Goal: Task Accomplishment & Management: Complete application form

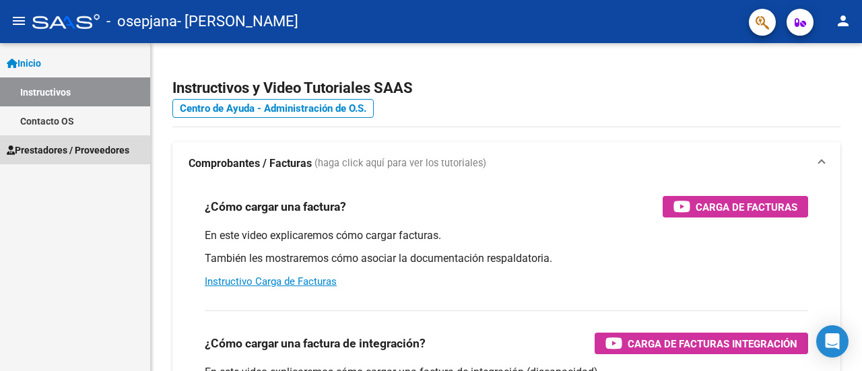
click at [42, 154] on span "Prestadores / Proveedores" at bounding box center [68, 150] width 123 height 15
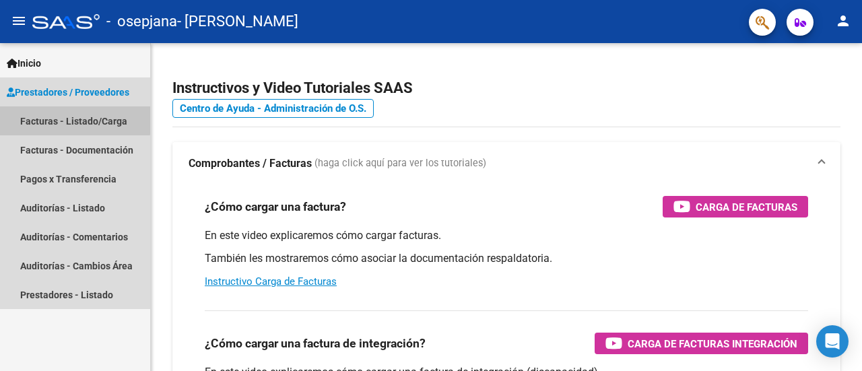
click at [61, 119] on link "Facturas - Listado/Carga" at bounding box center [75, 120] width 150 height 29
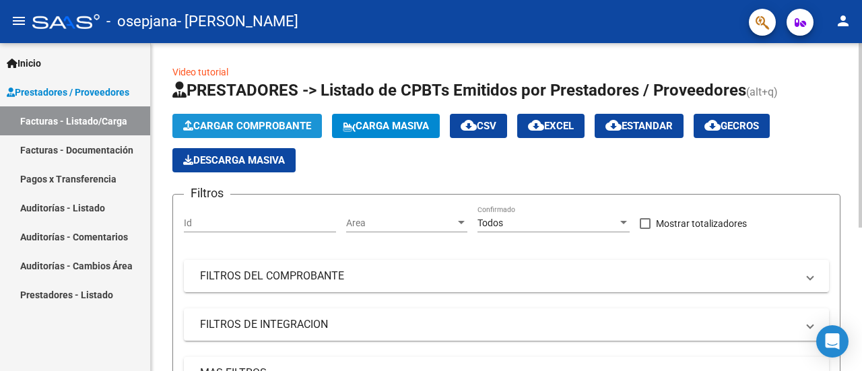
click at [222, 121] on span "Cargar Comprobante" at bounding box center [247, 126] width 128 height 12
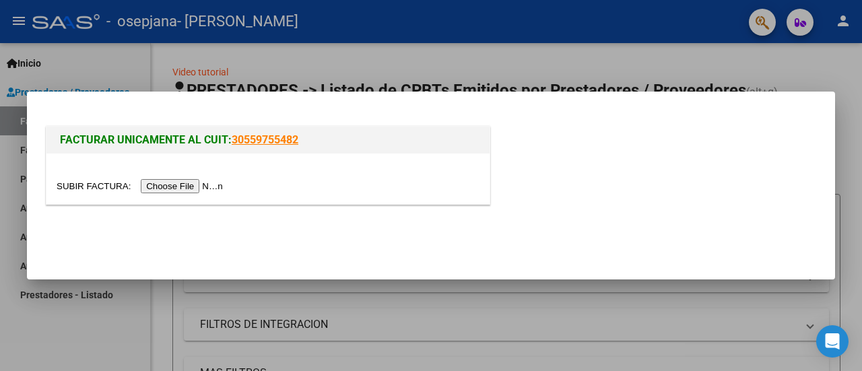
click at [203, 185] on input "file" at bounding box center [142, 186] width 170 height 14
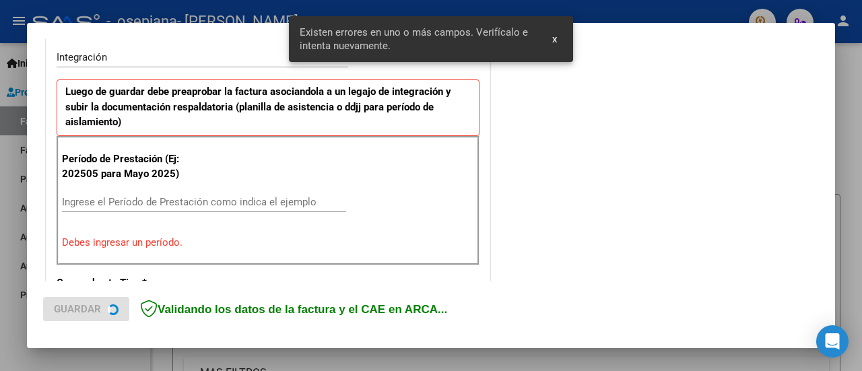
scroll to position [335, 0]
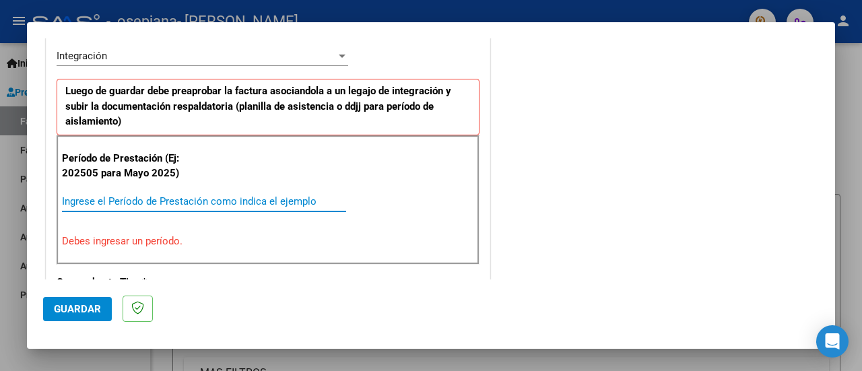
click at [296, 197] on input "Ingrese el Período de Prestación como indica el ejemplo" at bounding box center [204, 201] width 284 height 12
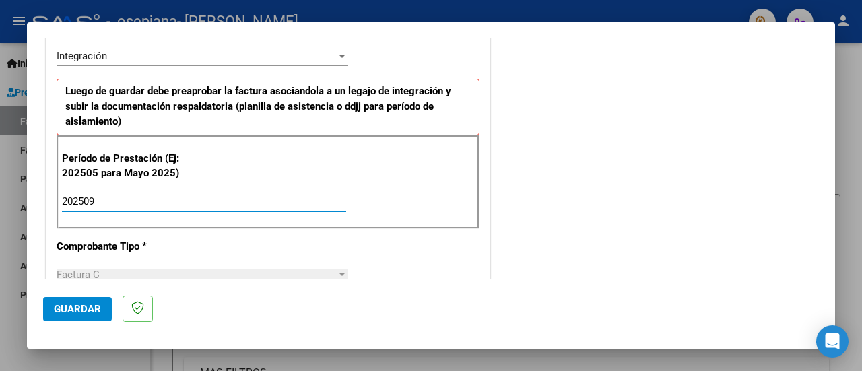
type input "202509"
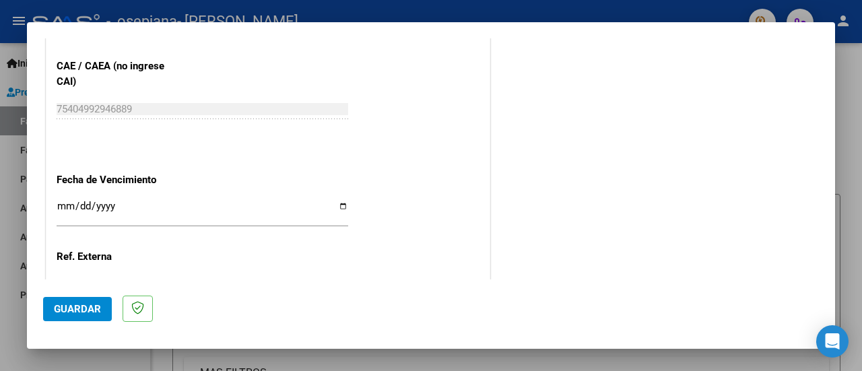
scroll to position [889, 0]
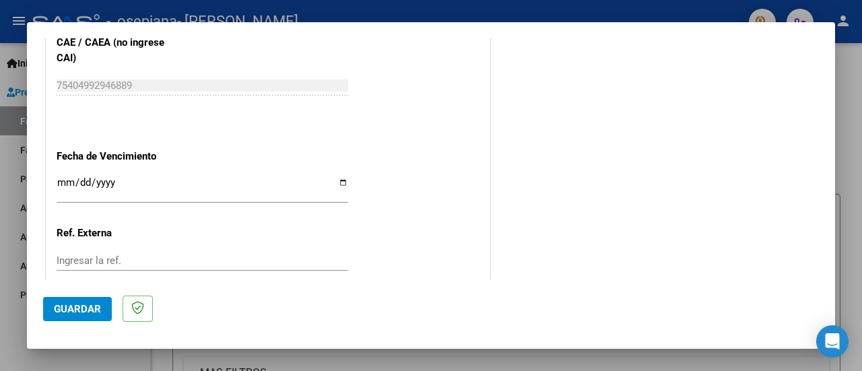
click at [343, 181] on input "Ingresar la fecha" at bounding box center [203, 188] width 292 height 22
type input "[DATE]"
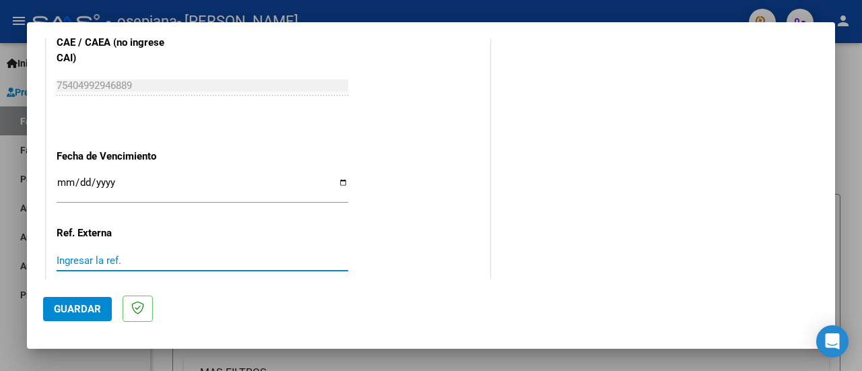
click at [333, 255] on input "Ingresar la ref." at bounding box center [203, 261] width 292 height 12
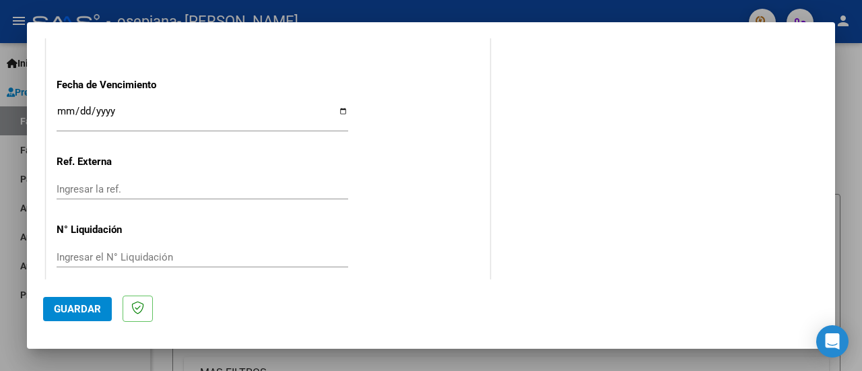
scroll to position [971, 0]
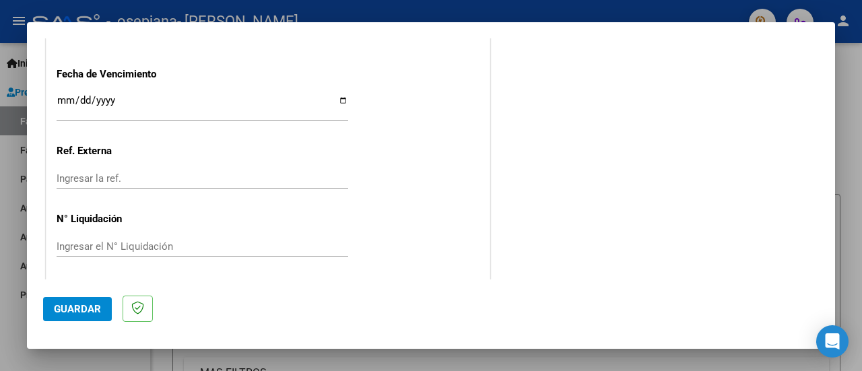
click at [71, 296] on mat-dialog-actions "Guardar" at bounding box center [431, 306] width 776 height 53
click at [75, 309] on span "Guardar" at bounding box center [77, 309] width 47 height 12
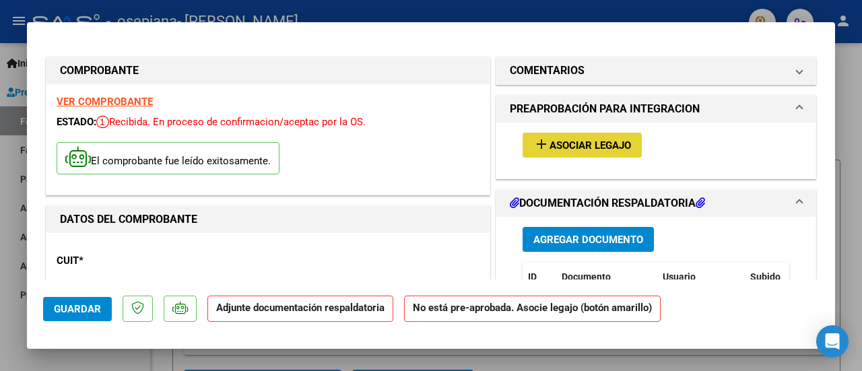
click at [598, 141] on span "Asociar Legajo" at bounding box center [591, 145] width 82 height 12
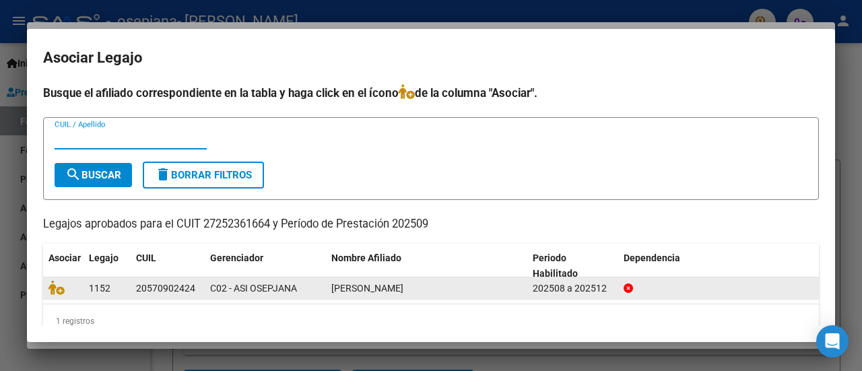
click at [416, 294] on div "[PERSON_NAME]" at bounding box center [426, 288] width 191 height 15
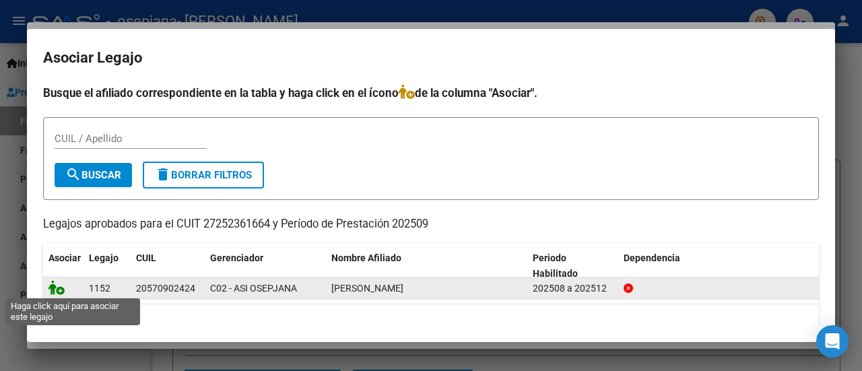
click at [59, 288] on icon at bounding box center [57, 287] width 16 height 15
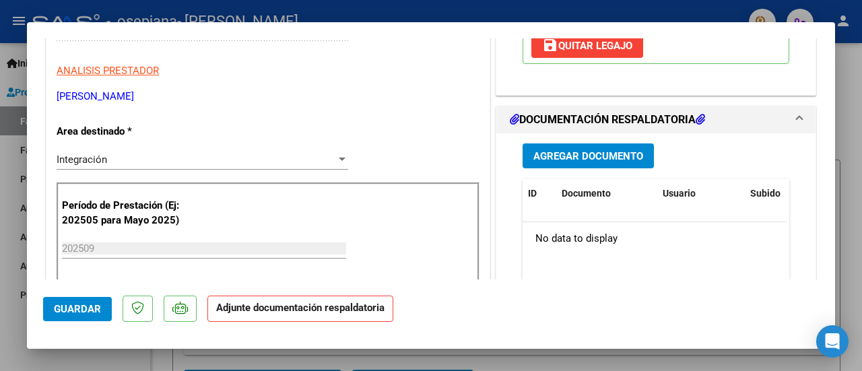
scroll to position [213, 0]
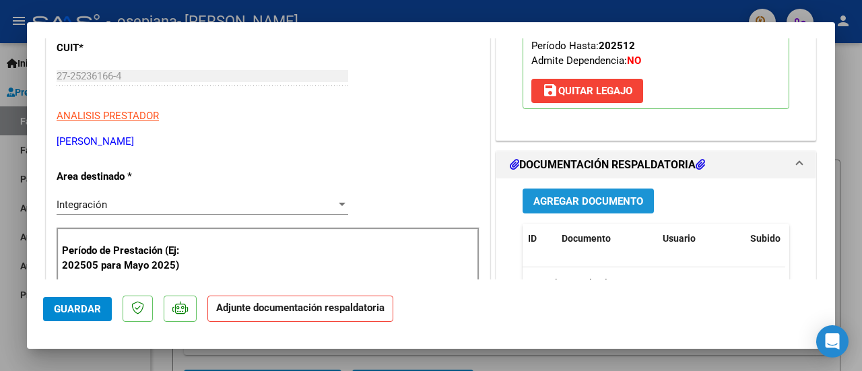
click at [593, 205] on button "Agregar Documento" at bounding box center [588, 201] width 131 height 25
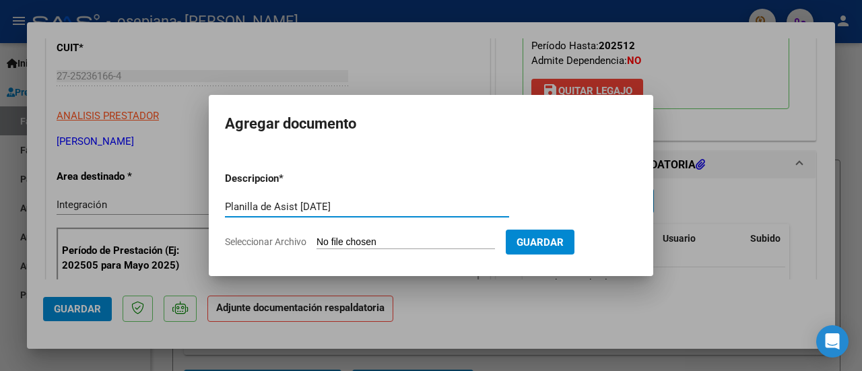
type input "Planilla de Asist [DATE]"
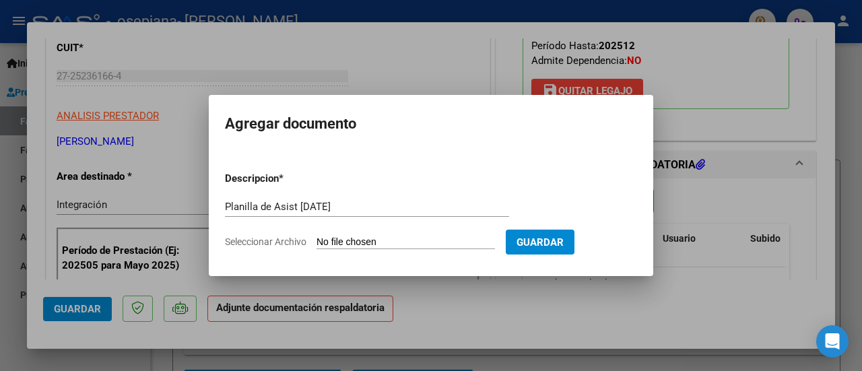
click at [296, 239] on span "Seleccionar Archivo" at bounding box center [266, 241] width 82 height 11
click at [317, 239] on input "Seleccionar Archivo" at bounding box center [406, 242] width 179 height 13
type input "C:\fakepath\[PERSON_NAME] TO SEP.pdf"
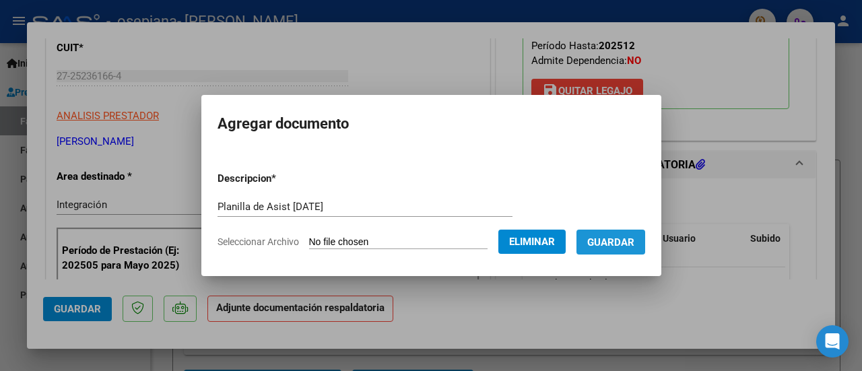
click at [631, 238] on span "Guardar" at bounding box center [610, 242] width 47 height 12
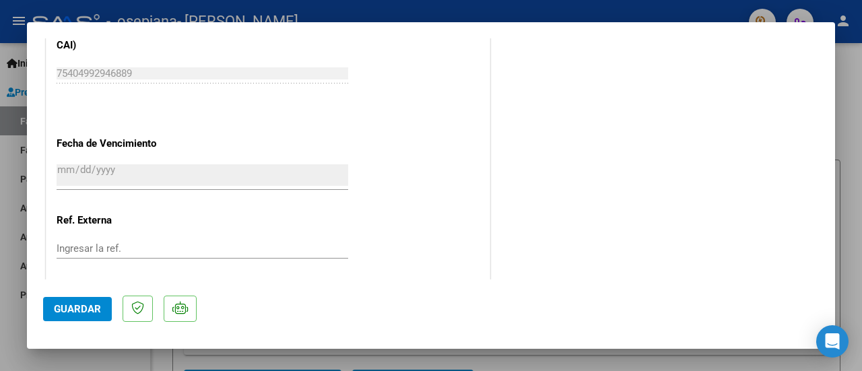
scroll to position [977, 0]
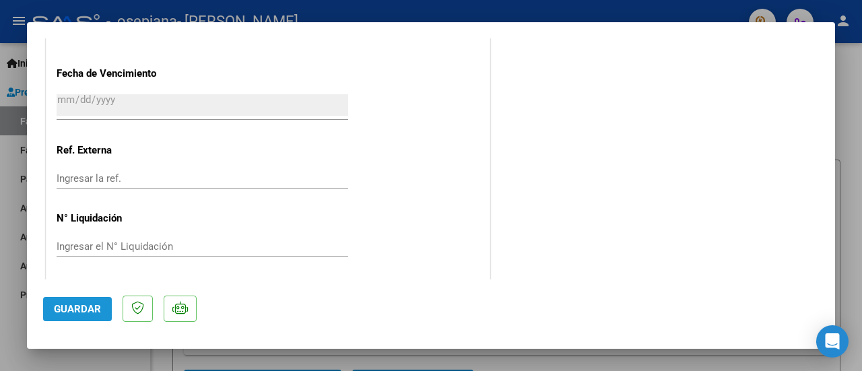
click at [77, 315] on button "Guardar" at bounding box center [77, 309] width 69 height 24
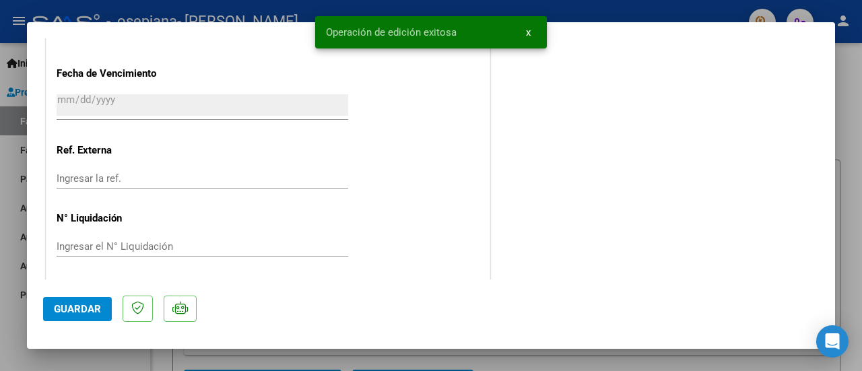
click at [829, 37] on mat-dialog-container "COMPROBANTE VER COMPROBANTE ESTADO: Recibida. En proceso de confirmacion/acepta…" at bounding box center [431, 185] width 808 height 327
click at [829, 42] on mat-dialog-container "COMPROBANTE VER COMPROBANTE ESTADO: Recibida. En proceso de confirmacion/acepta…" at bounding box center [431, 185] width 808 height 327
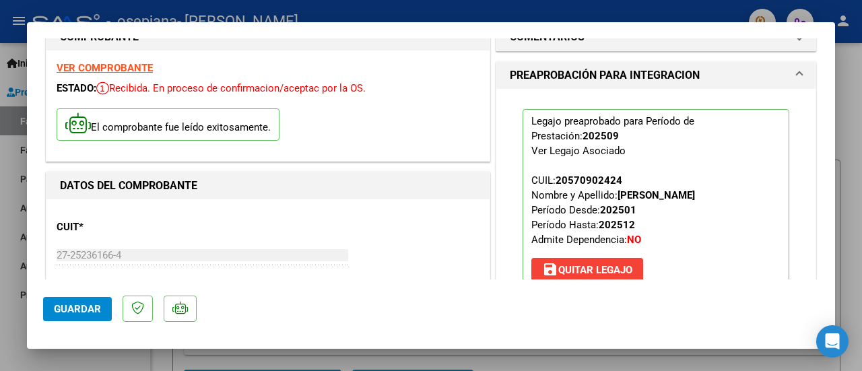
scroll to position [0, 0]
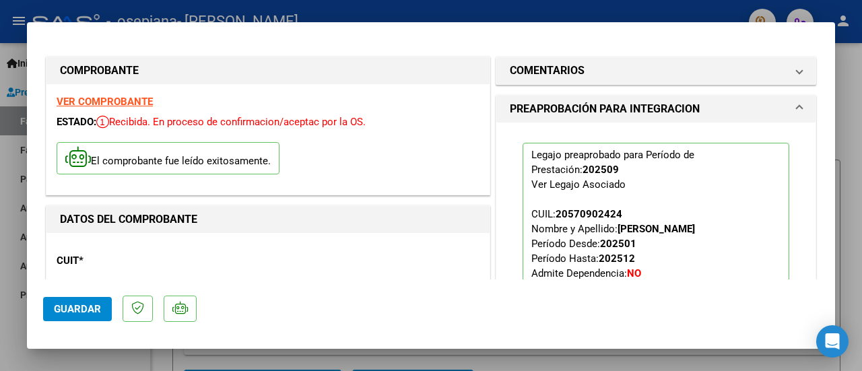
click at [851, 69] on div at bounding box center [431, 185] width 862 height 371
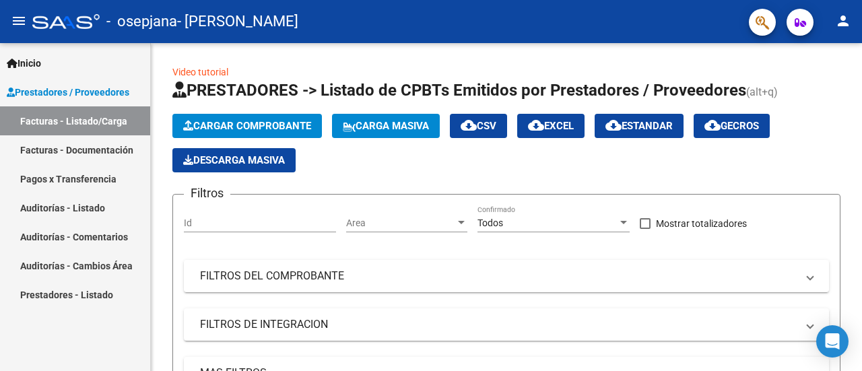
click at [90, 150] on link "Facturas - Documentación" at bounding box center [75, 149] width 150 height 29
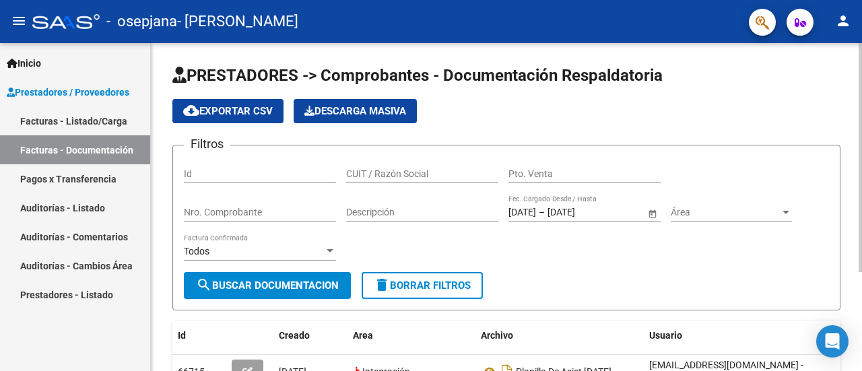
scroll to position [142, 0]
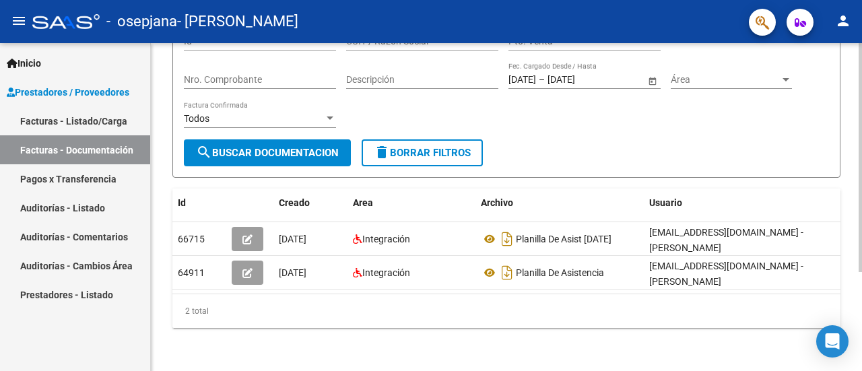
click at [862, 344] on div at bounding box center [860, 207] width 3 height 328
click at [862, 344] on div at bounding box center [860, 256] width 3 height 229
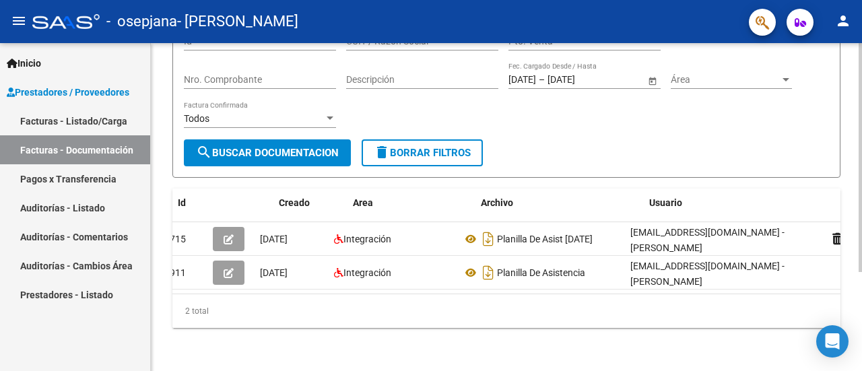
scroll to position [0, 0]
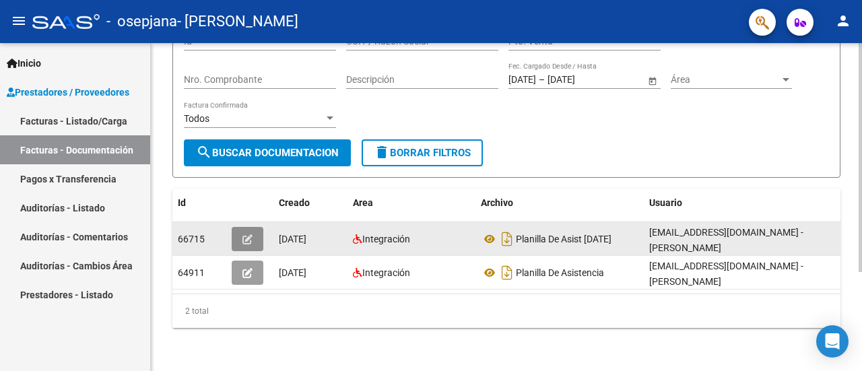
click at [251, 234] on icon "button" at bounding box center [248, 239] width 10 height 10
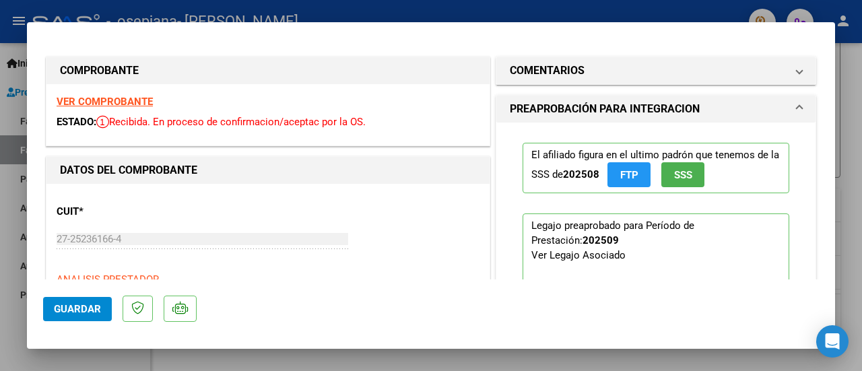
click at [848, 272] on div at bounding box center [431, 185] width 862 height 371
type input "$ 0,00"
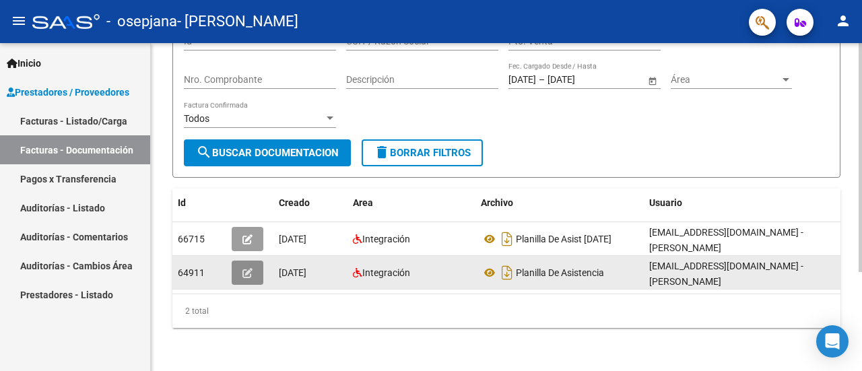
click at [245, 261] on button "button" at bounding box center [248, 273] width 32 height 24
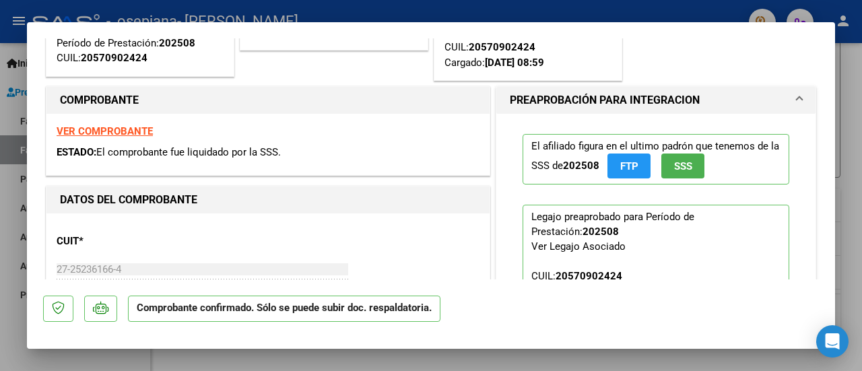
scroll to position [163, 0]
